Goal: Transaction & Acquisition: Obtain resource

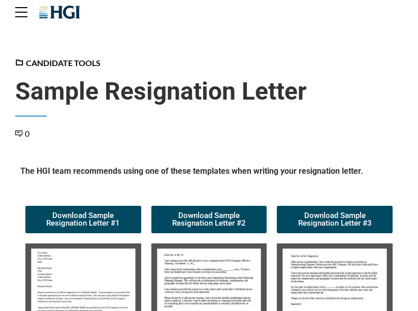
scroll to position [147, 0]
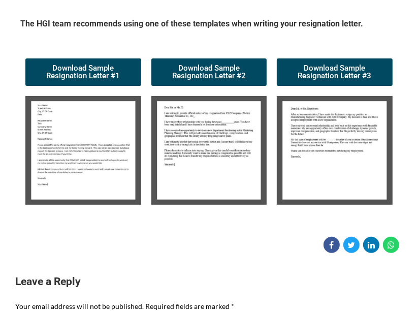
click at [67, 168] on img at bounding box center [83, 150] width 116 height 109
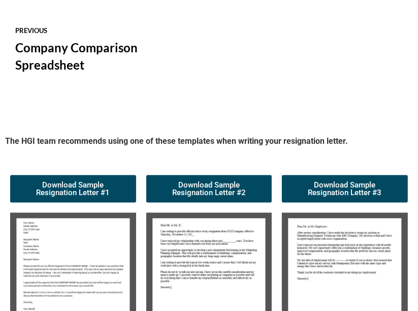
scroll to position [857, 0]
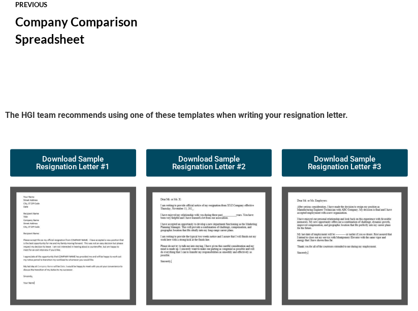
click at [97, 247] on img at bounding box center [73, 246] width 126 height 118
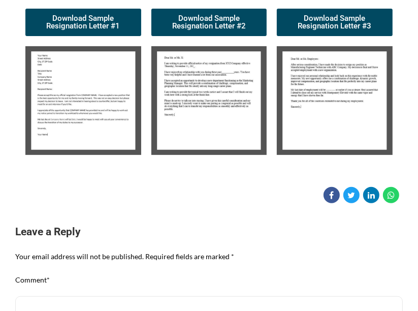
scroll to position [198, 0]
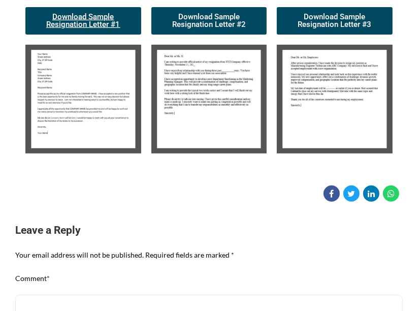
click at [90, 17] on span "Download Sample Resignation Letter #1" at bounding box center [83, 20] width 91 height 15
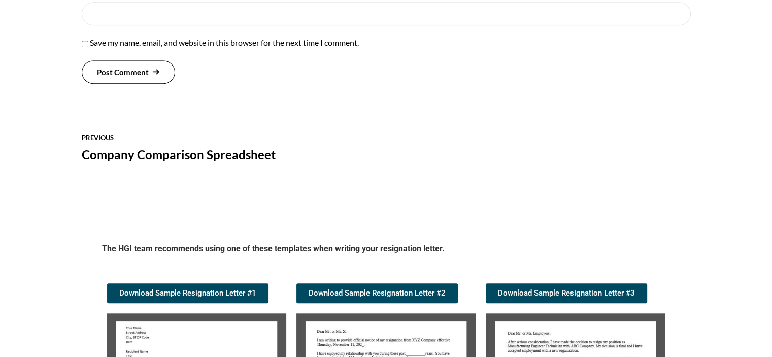
scroll to position [995, 0]
